Goal: Information Seeking & Learning: Check status

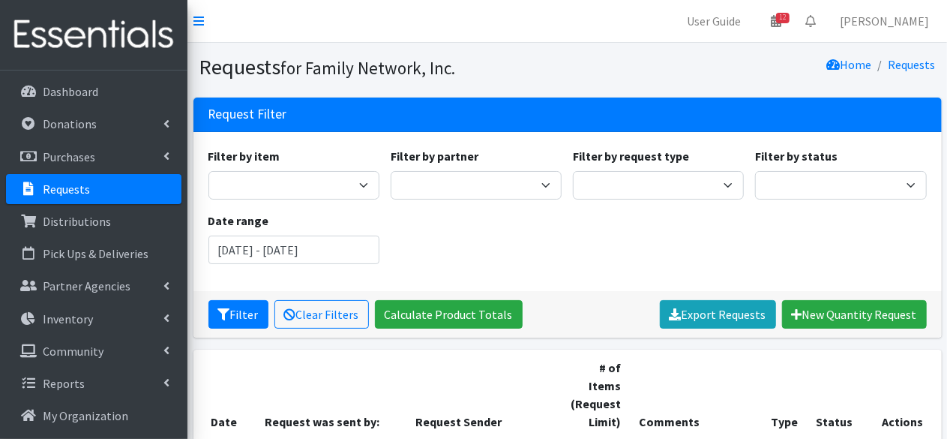
scroll to position [321, 0]
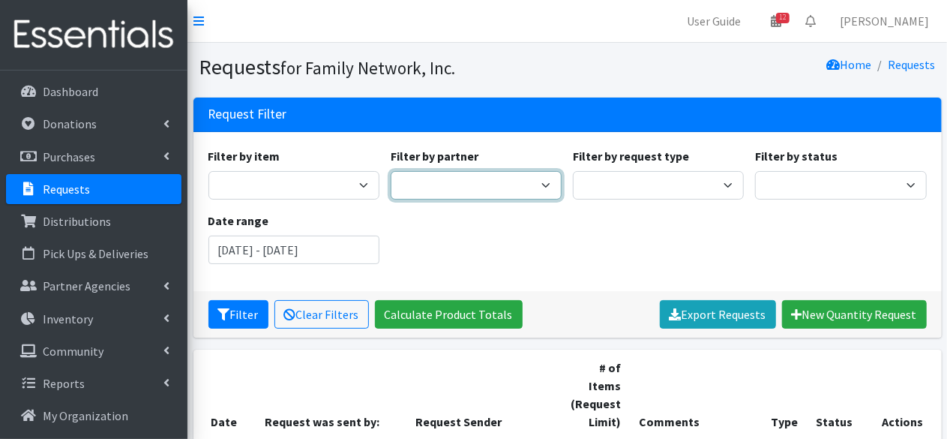
click at [458, 192] on select "2nd Street Pantry Missions Arkansas Coalition of Marshallese Bread of Life Cano…" at bounding box center [476, 185] width 171 height 29
select select "1482"
click at [391, 171] on select "2nd Street Pantry Missions Arkansas Coalition of Marshallese Bread of Life Cano…" at bounding box center [476, 185] width 171 height 29
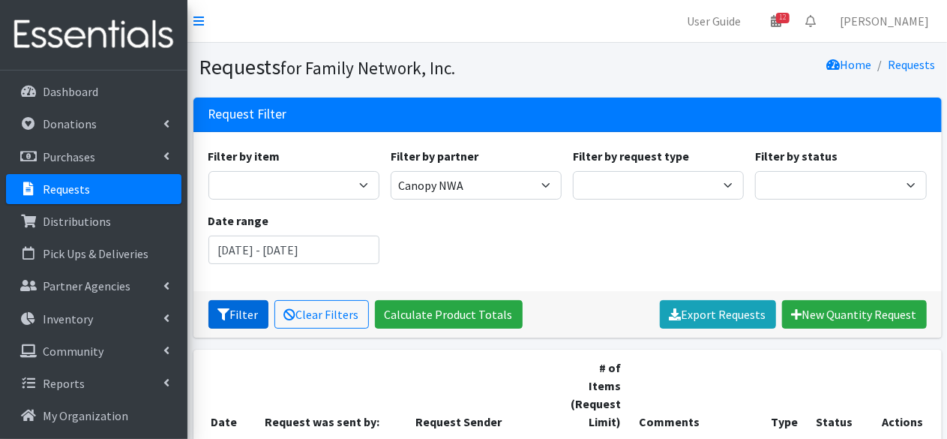
click at [243, 320] on button "Filter" at bounding box center [239, 314] width 60 height 29
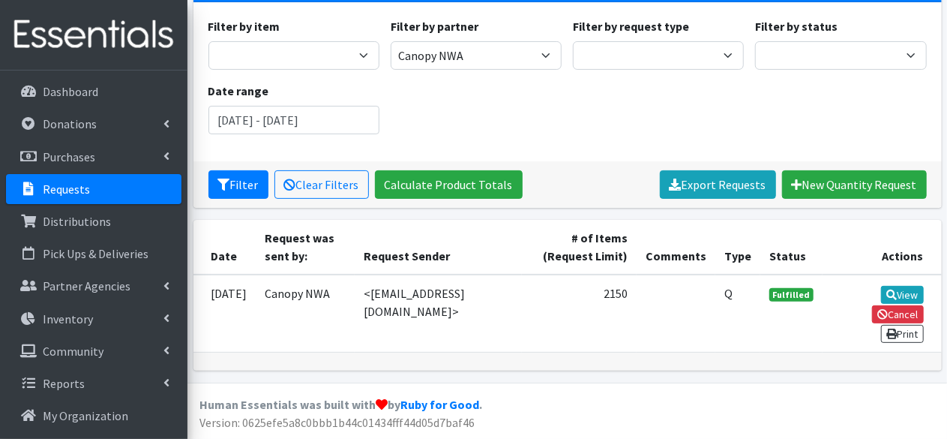
scroll to position [144, 0]
click at [914, 296] on link "View" at bounding box center [902, 295] width 43 height 18
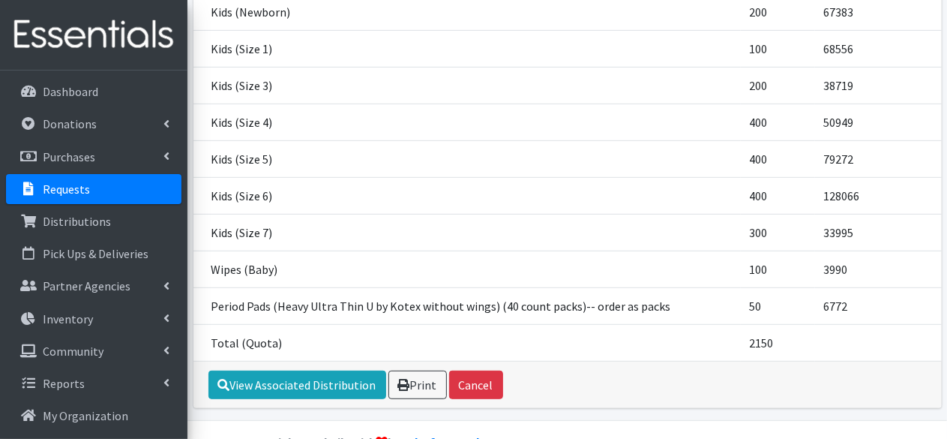
scroll to position [296, 0]
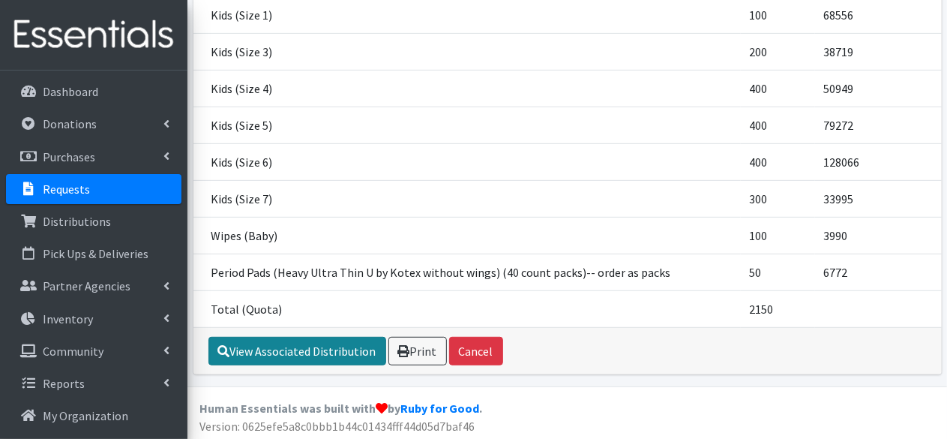
click at [292, 346] on link "View Associated Distribution" at bounding box center [298, 351] width 178 height 29
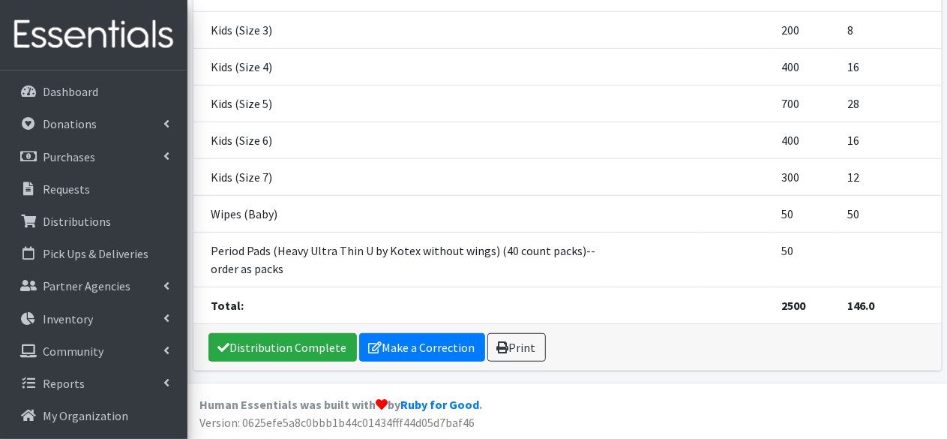
scroll to position [372, 0]
click at [515, 345] on link "Print" at bounding box center [517, 347] width 59 height 29
click at [80, 259] on p "Pick Ups & Deliveries" at bounding box center [96, 253] width 106 height 15
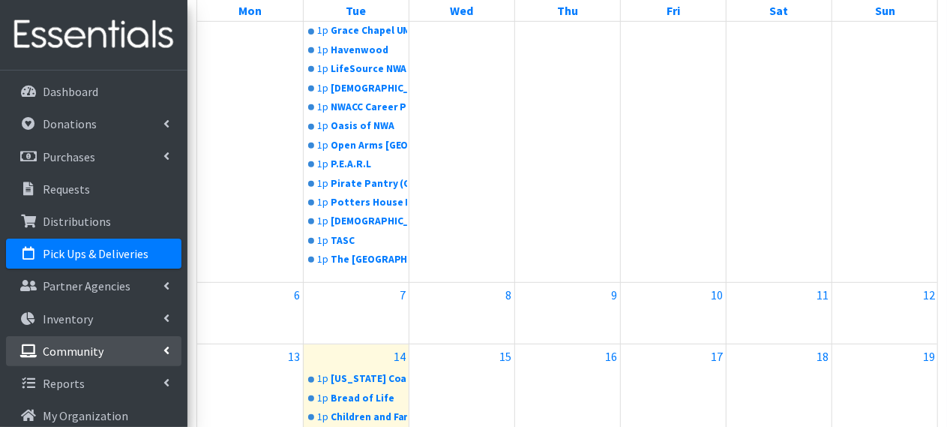
scroll to position [320, 0]
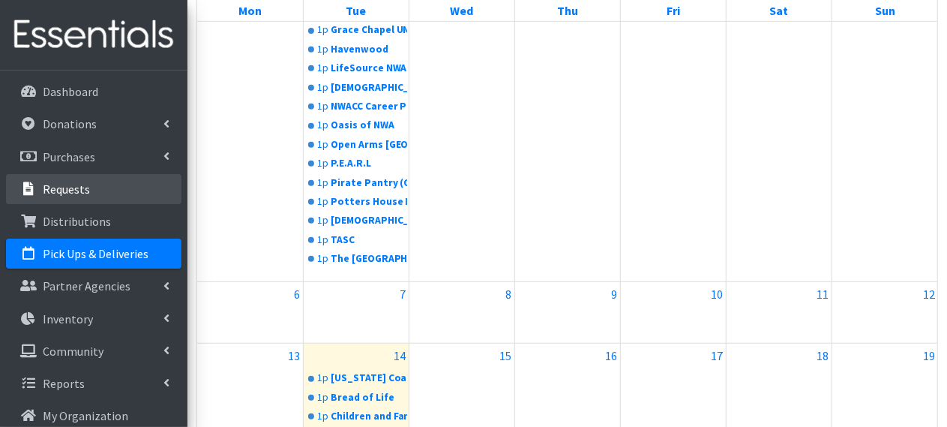
click at [53, 185] on p "Requests" at bounding box center [66, 189] width 47 height 15
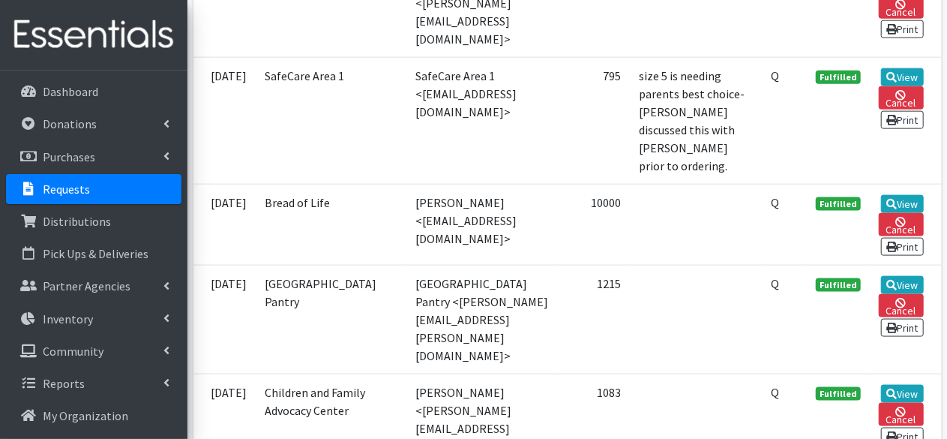
scroll to position [935, 0]
click at [71, 191] on p "Requests" at bounding box center [66, 189] width 47 height 15
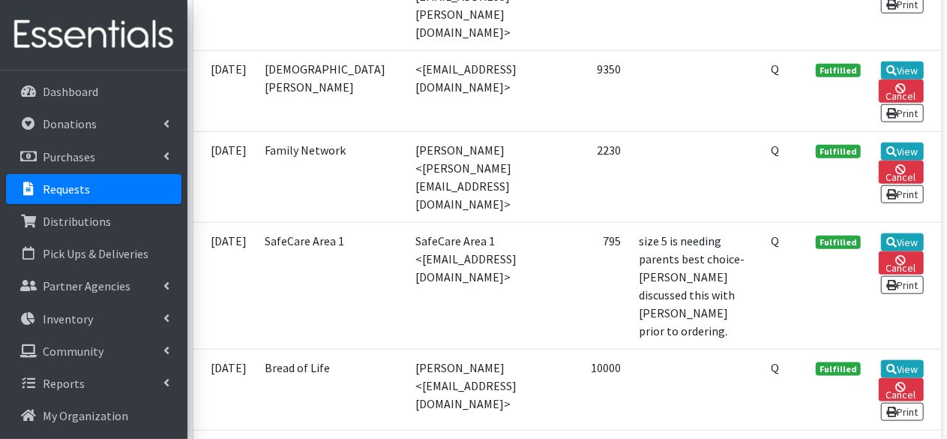
scroll to position [795, 0]
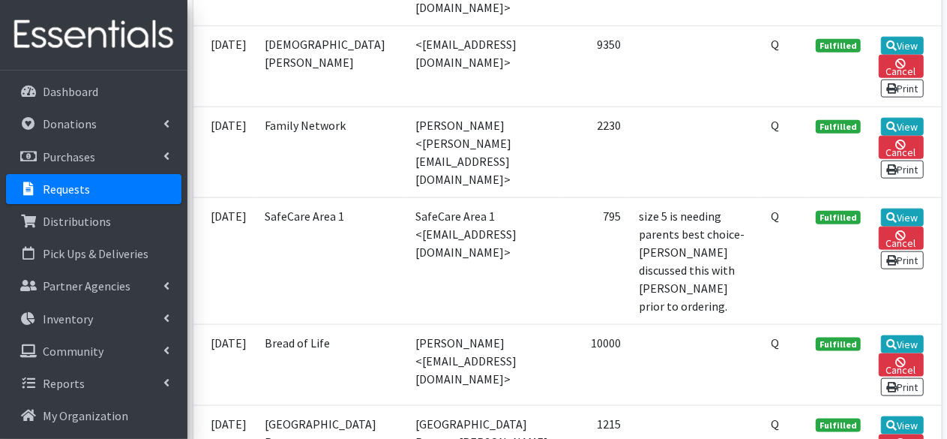
click at [599, 148] on td "2230" at bounding box center [594, 152] width 71 height 91
